Goal: Find specific fact: Find specific fact

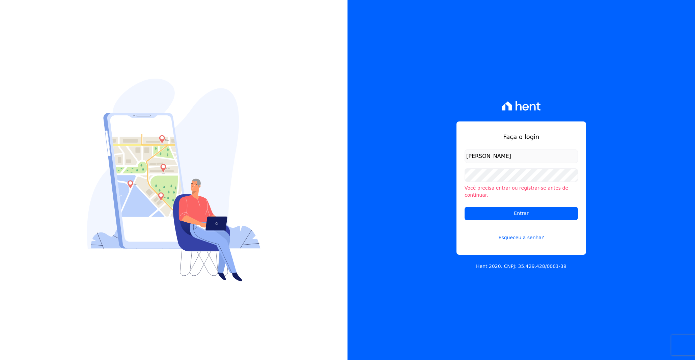
type input "bruno.zepelini@e-arke.com"
click at [465, 207] on input "Entrar" at bounding box center [521, 213] width 113 height 13
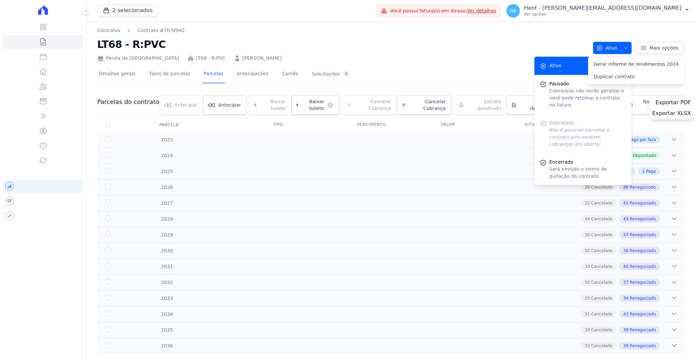
click at [423, 63] on div "Detalhes gerais Tipos de parcelas Parcelas Antecipações Carnês Solicitações 0 P…" at bounding box center [390, 215] width 587 height 307
click at [626, 48] on button "Ativo" at bounding box center [612, 48] width 39 height 12
click at [415, 33] on nav "Contratos Contrato #7fc5f942" at bounding box center [342, 30] width 491 height 7
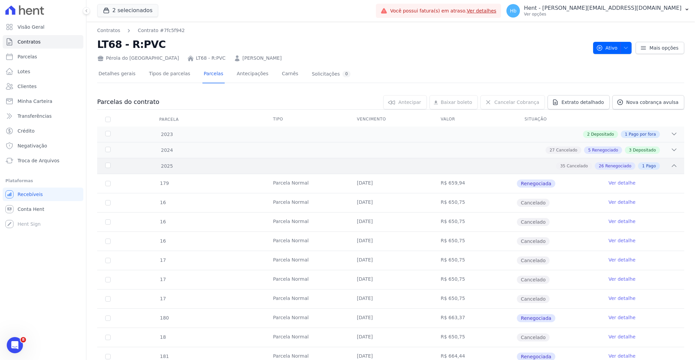
click at [200, 170] on div "2025 35 Cancelado 26 Renegociado 1 Pago" at bounding box center [390, 166] width 587 height 16
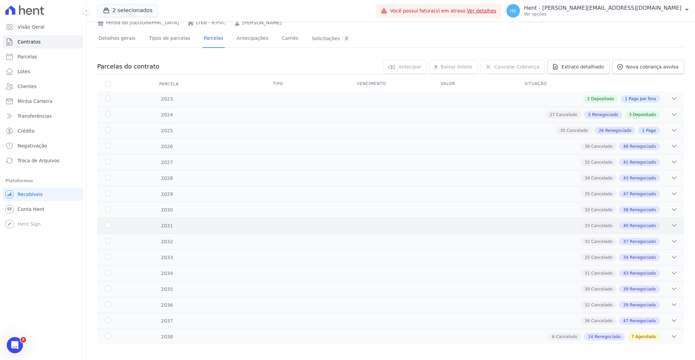
scroll to position [40, 0]
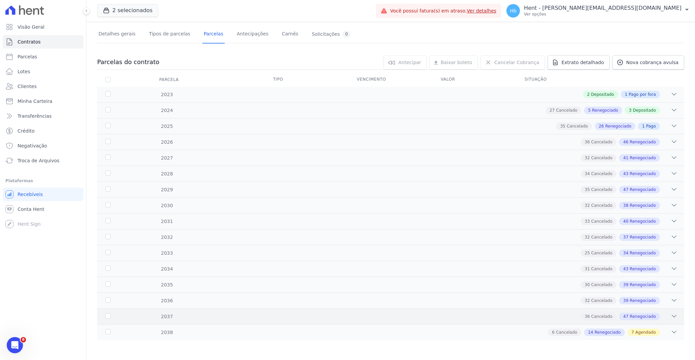
click at [284, 322] on div "2037 36 Cancelado 47 Renegociado" at bounding box center [390, 316] width 587 height 16
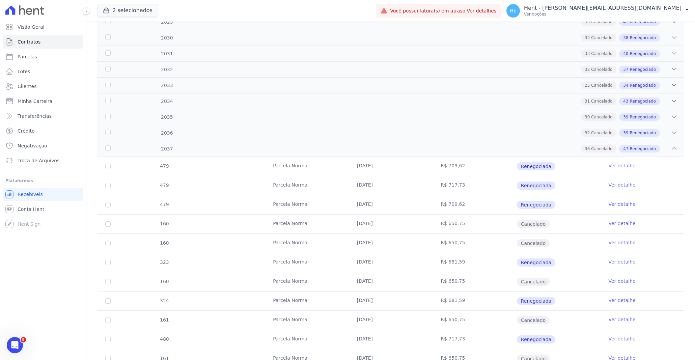
scroll to position [107, 0]
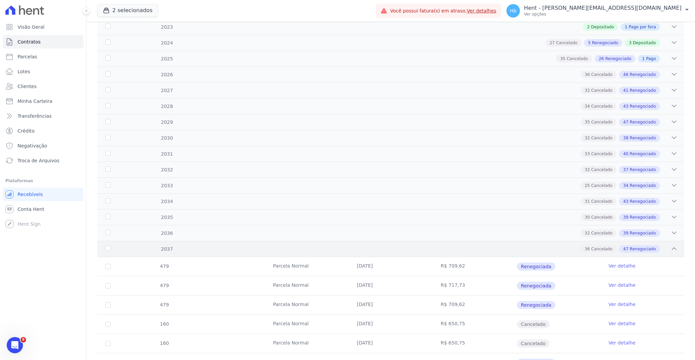
click at [257, 248] on div "36 Cancelado 47 Renegociado" at bounding box center [420, 248] width 516 height 7
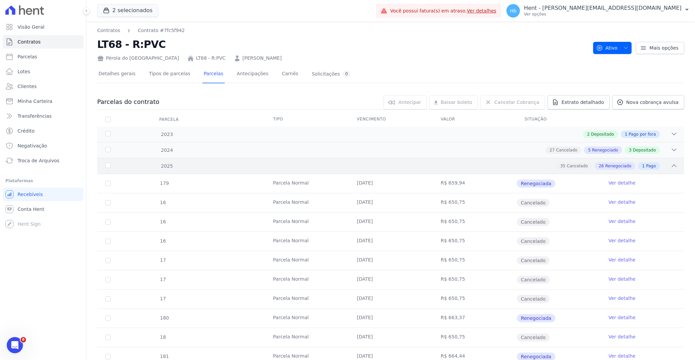
click at [201, 168] on div "35 Cancelado 26 Renegociado 1 Pago" at bounding box center [420, 165] width 516 height 7
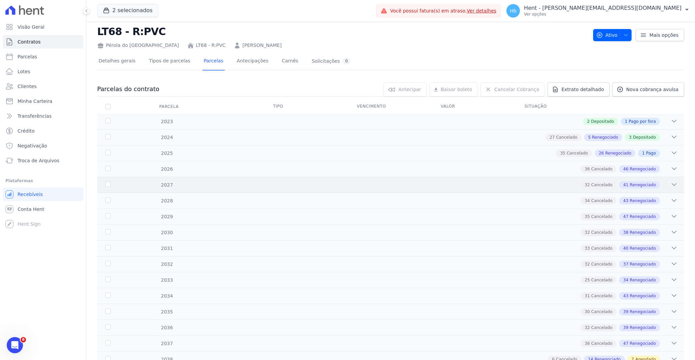
scroll to position [40, 0]
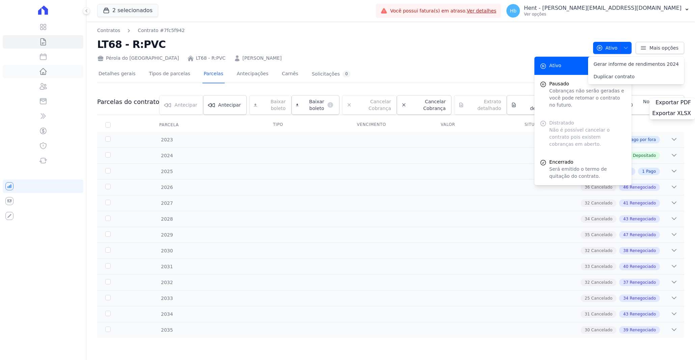
click at [458, 49] on h2 "LT68 - R:PVC" at bounding box center [342, 44] width 491 height 15
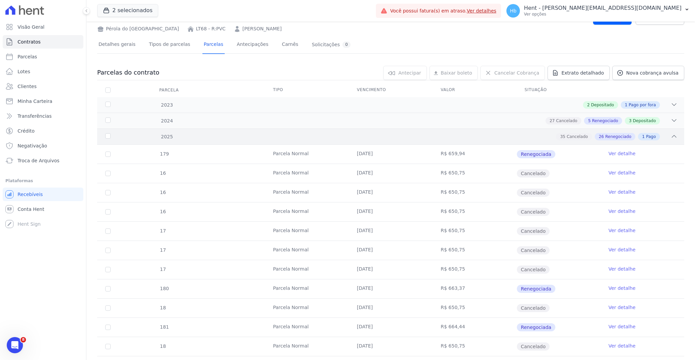
click at [133, 138] on div "2025" at bounding box center [131, 136] width 54 height 7
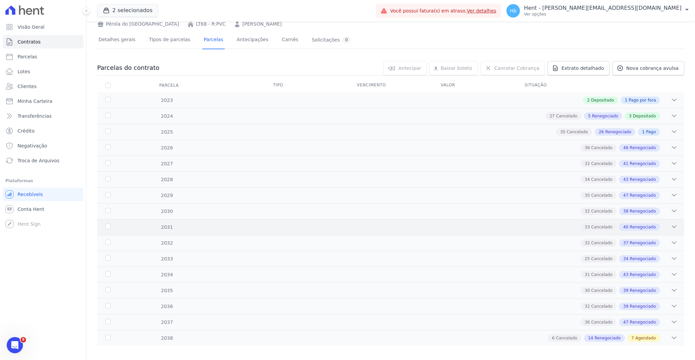
scroll to position [40, 0]
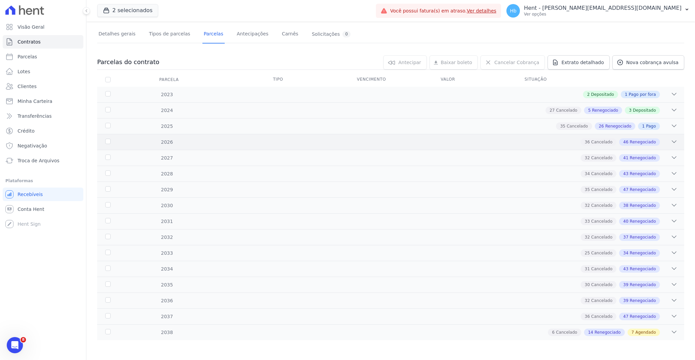
click at [138, 139] on div "2026" at bounding box center [131, 142] width 54 height 7
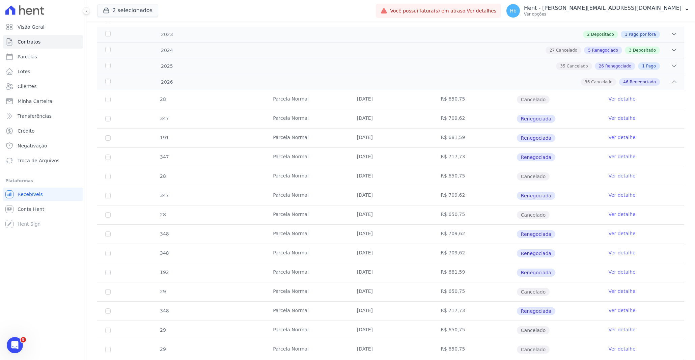
scroll to position [107, 0]
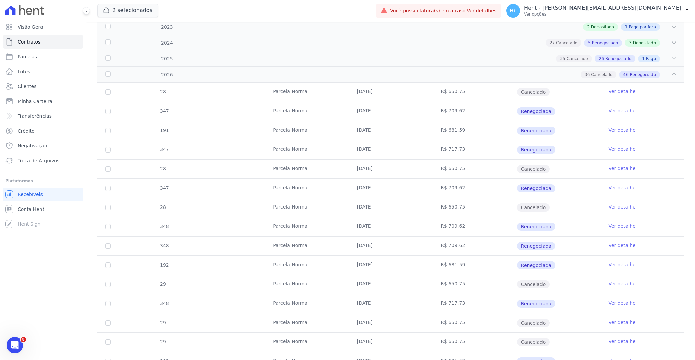
click at [349, 112] on td "[DATE]" at bounding box center [391, 111] width 84 height 19
click at [386, 113] on td "[DATE]" at bounding box center [391, 111] width 84 height 19
click at [376, 113] on td "[DATE]" at bounding box center [391, 111] width 84 height 19
click at [376, 111] on td "[DATE]" at bounding box center [391, 111] width 84 height 19
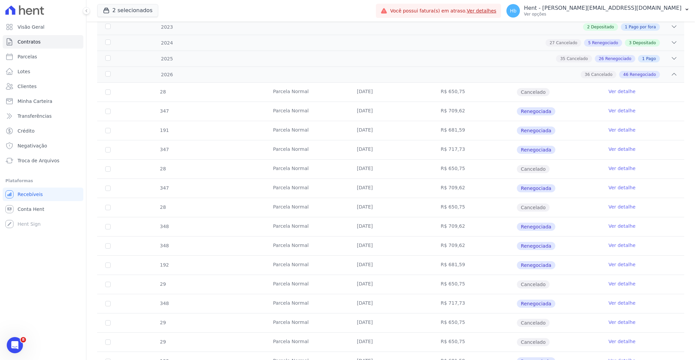
click at [376, 111] on td "[DATE]" at bounding box center [391, 111] width 84 height 19
copy td "2026"
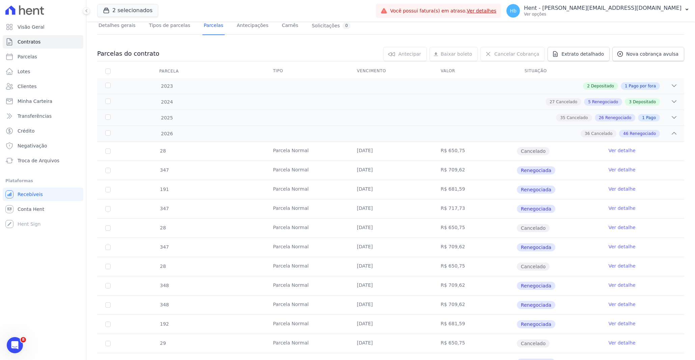
scroll to position [0, 0]
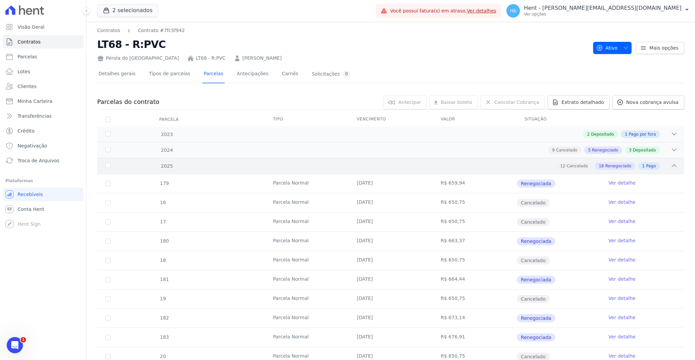
click at [104, 169] on div "2025" at bounding box center [131, 166] width 54 height 7
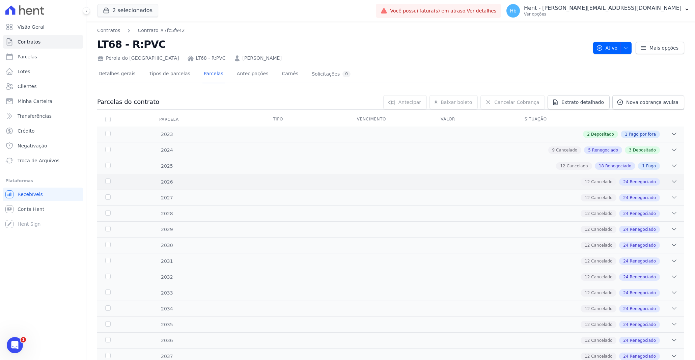
click at [103, 179] on div "2026 12 Cancelado 24 Renegociado" at bounding box center [390, 182] width 587 height 16
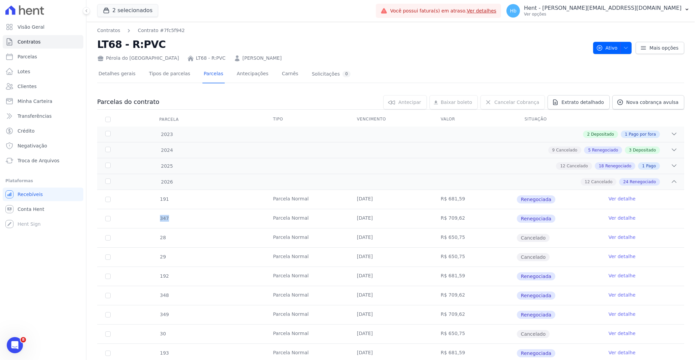
drag, startPoint x: 170, startPoint y: 216, endPoint x: 154, endPoint y: 216, distance: 16.5
click at [155, 216] on div "347" at bounding box center [164, 219] width 26 height 18
copy span "347"
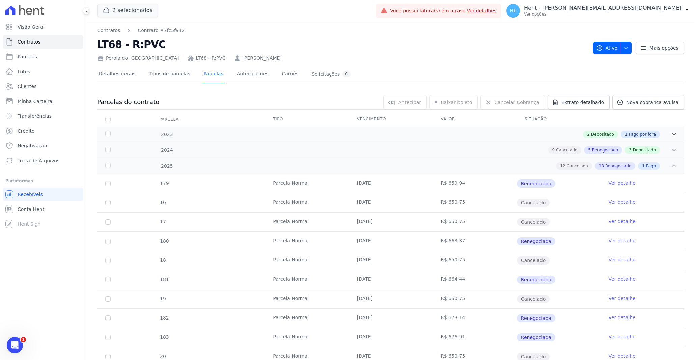
click at [107, 179] on td "179" at bounding box center [108, 183] width 22 height 19
click at [152, 168] on div "2025" at bounding box center [131, 166] width 54 height 7
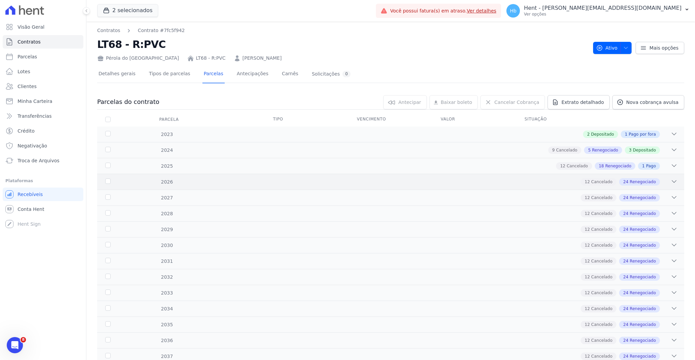
click at [136, 179] on div "2026" at bounding box center [131, 181] width 54 height 7
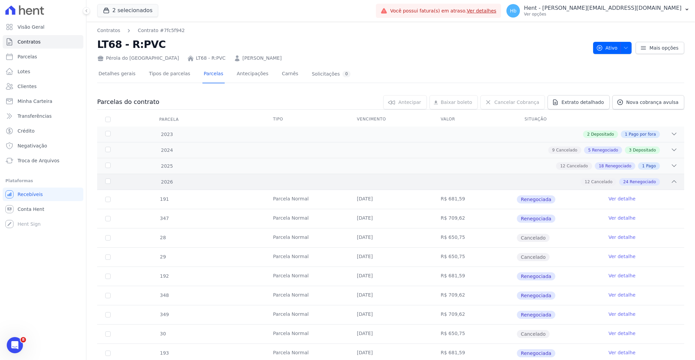
click at [136, 179] on div "2026" at bounding box center [131, 181] width 54 height 7
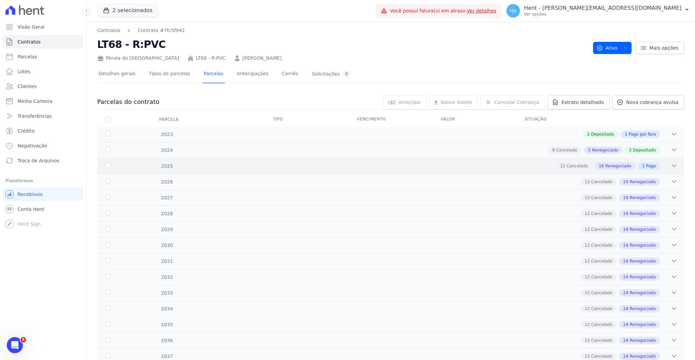
click at [197, 170] on div "2025 12 Cancelado 18 Renegociado 1 Pago" at bounding box center [390, 166] width 587 height 16
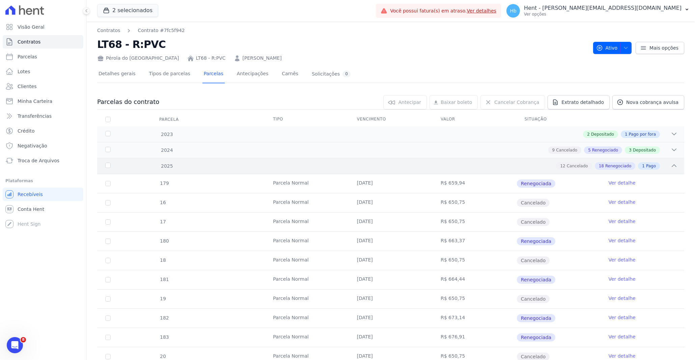
click at [142, 167] on div "2025" at bounding box center [131, 166] width 54 height 7
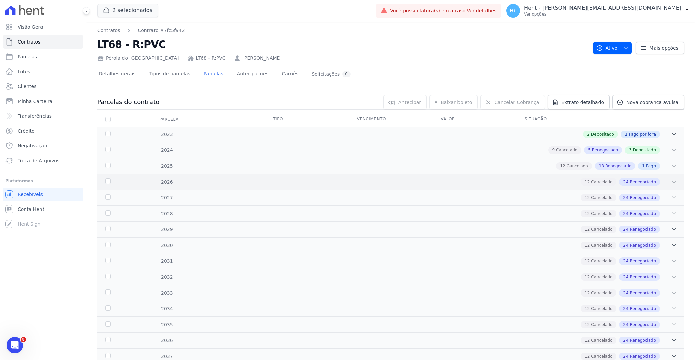
click at [132, 183] on div "2026" at bounding box center [131, 181] width 54 height 7
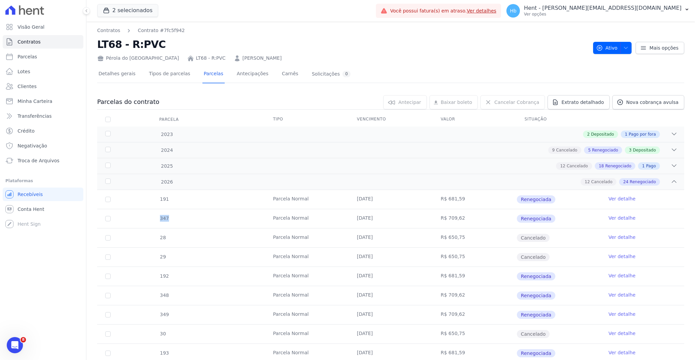
drag, startPoint x: 175, startPoint y: 220, endPoint x: 149, endPoint y: 220, distance: 26.0
click at [149, 220] on tr "347 [GEOGRAPHIC_DATA] [DATE] R$ 709,62 Renegociada Ver detalhe" at bounding box center [390, 218] width 587 height 19
copy span "347"
